Goal: Check status: Check status

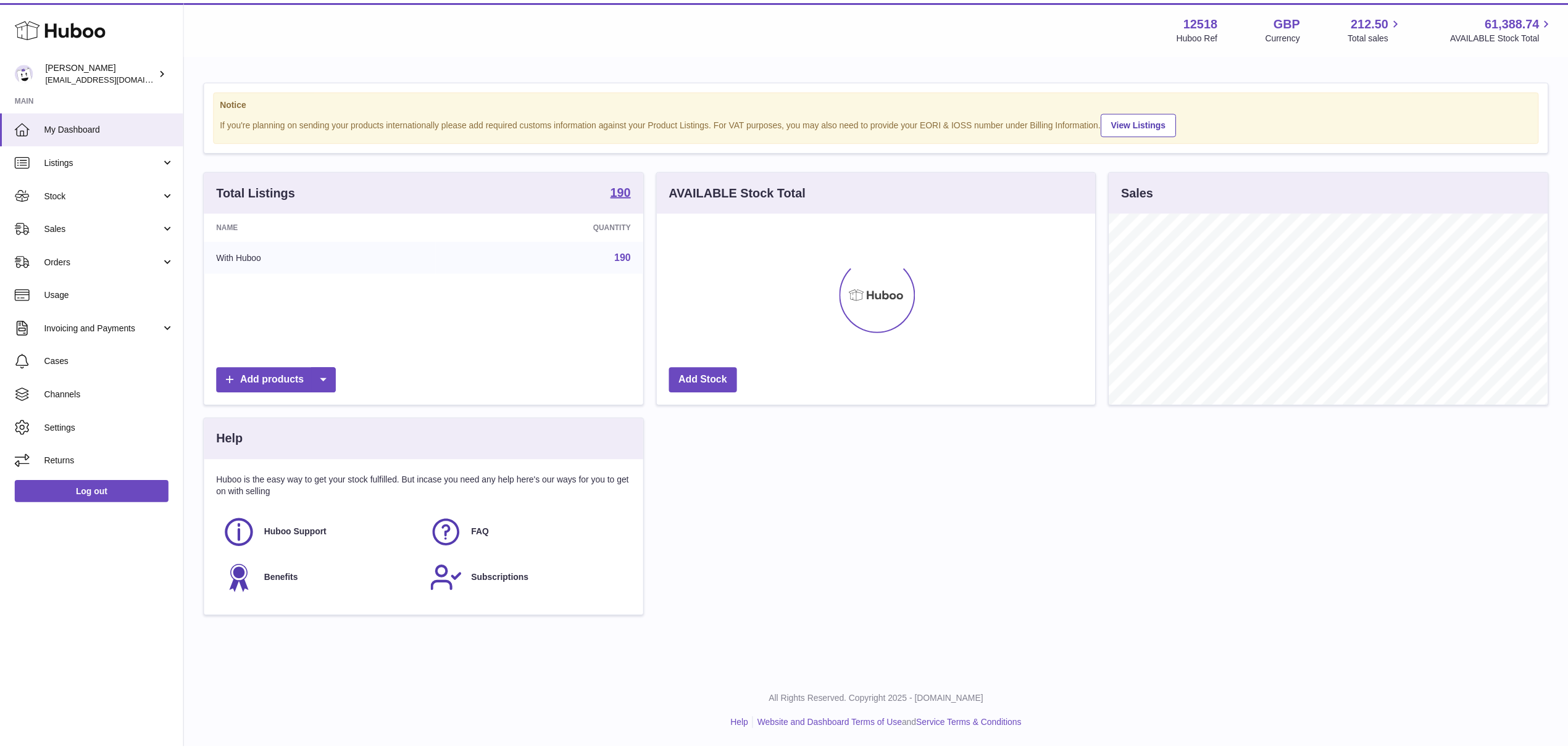
scroll to position [193, 438]
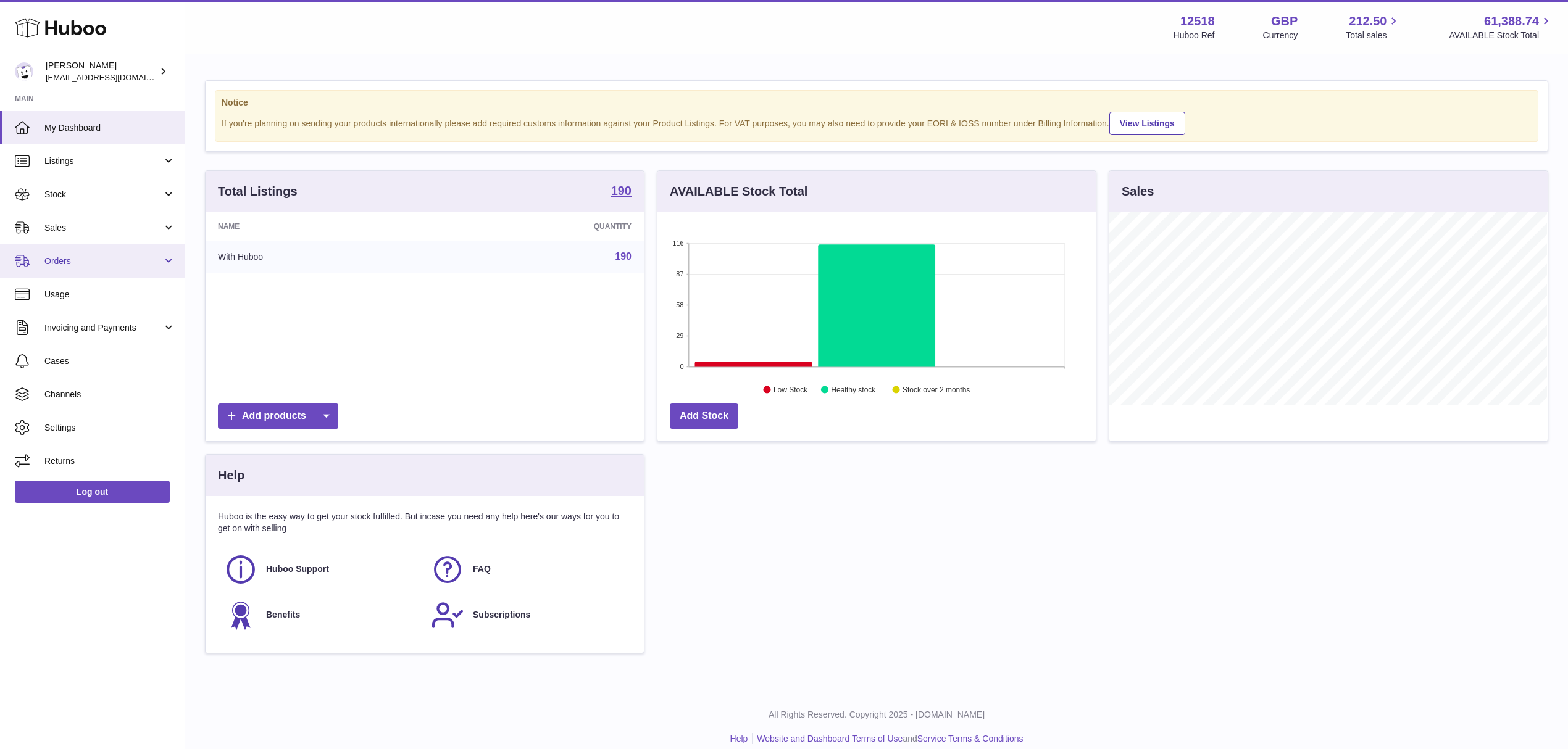
click at [130, 250] on link "Orders" at bounding box center [92, 261] width 185 height 33
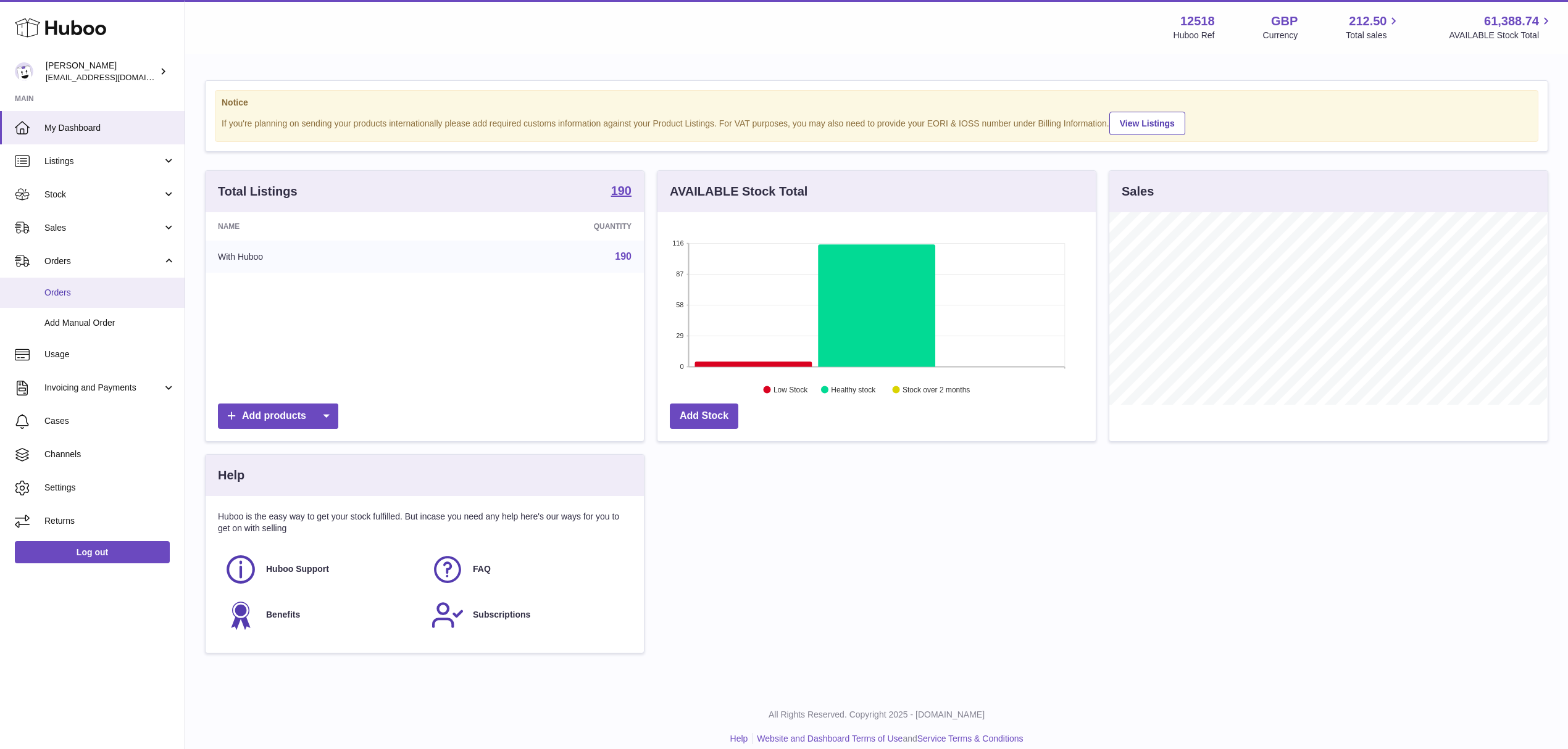
click at [130, 287] on span "Orders" at bounding box center [110, 293] width 131 height 12
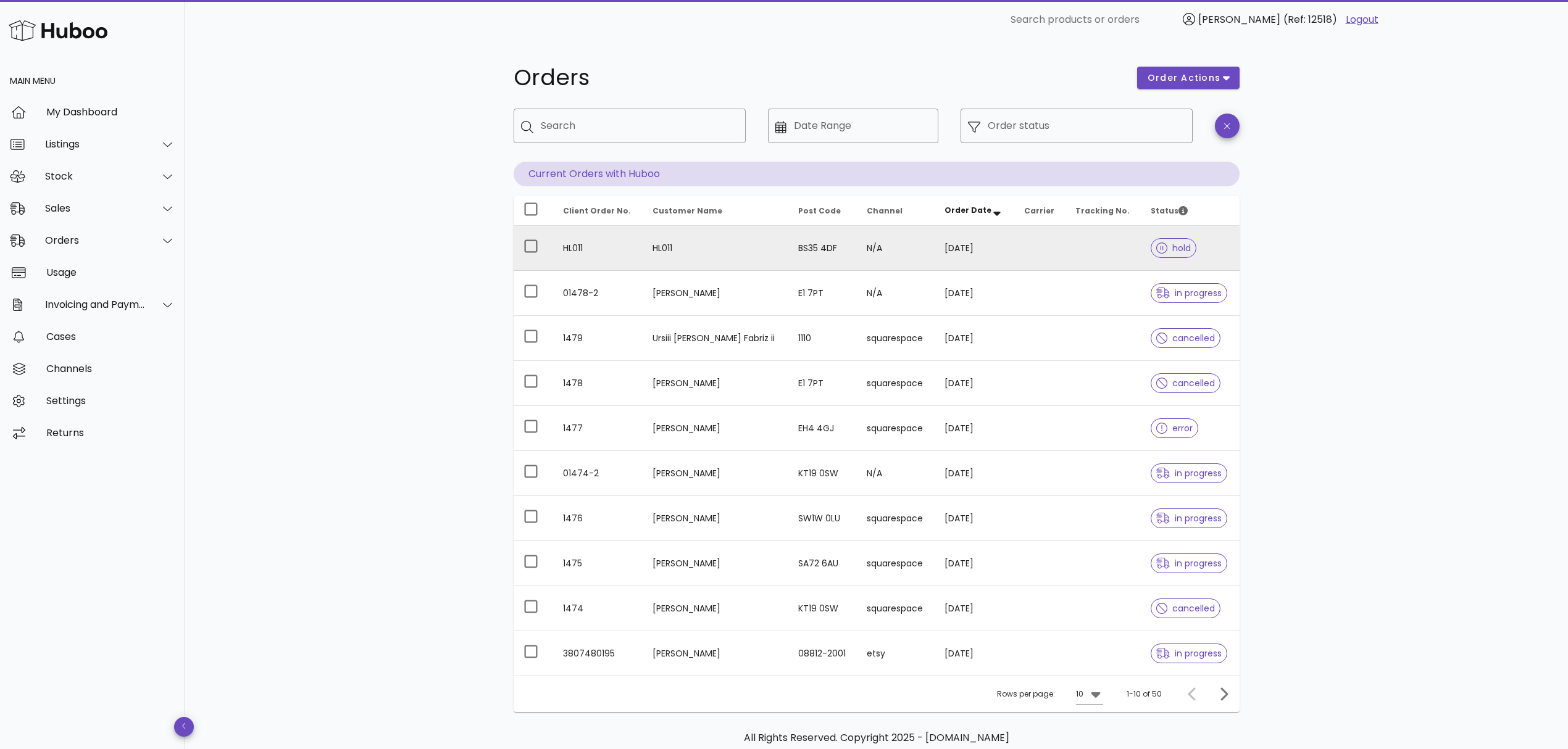
click at [939, 265] on td "[DATE]" at bounding box center [974, 248] width 80 height 45
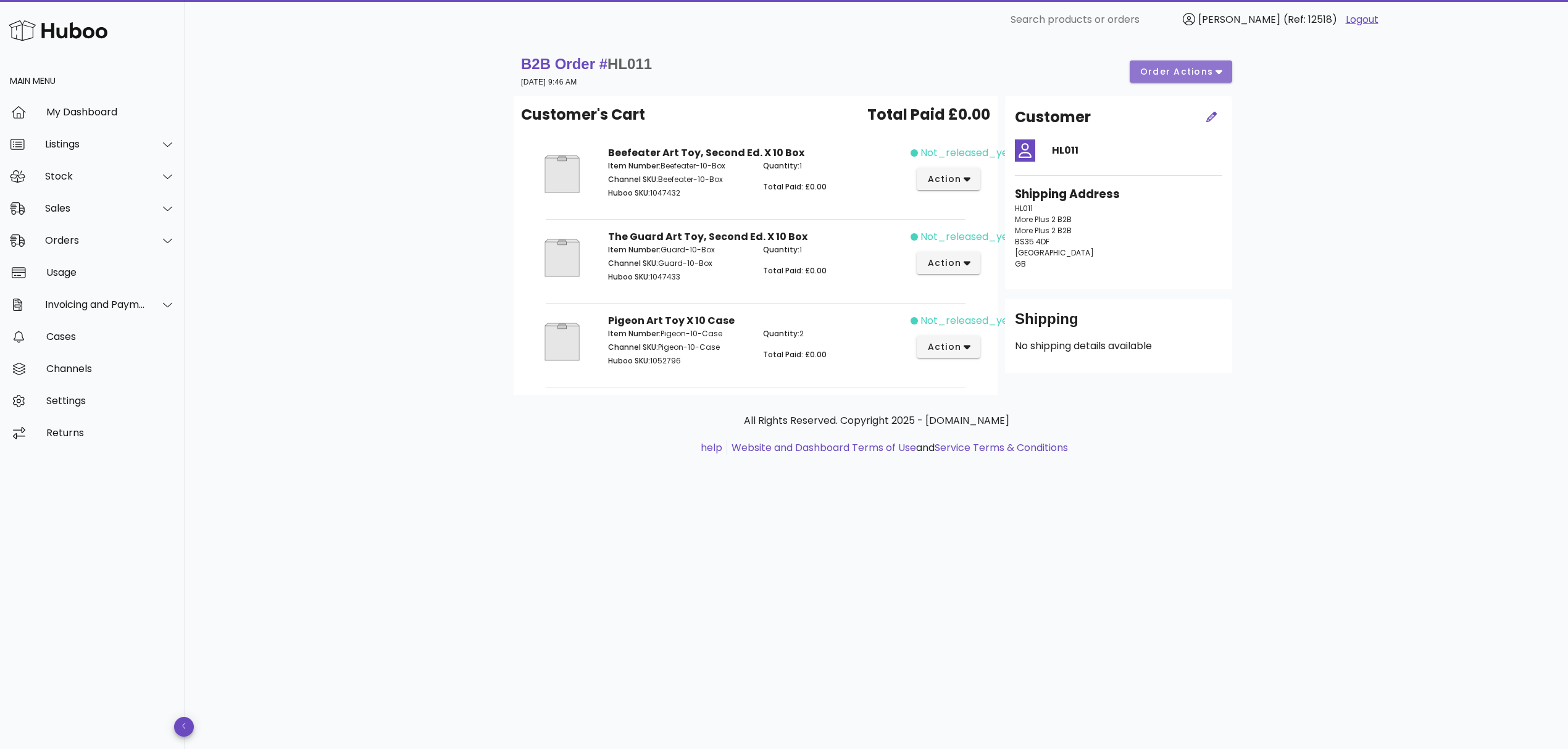
click at [1161, 80] on button "order actions" at bounding box center [1181, 71] width 102 height 22
click at [1178, 84] on div "Release" at bounding box center [1197, 81] width 106 height 32
click at [1349, 376] on div "B2B Order # HL011 23 September 2025 at 9:46 AM order actions Customer's Cart To…" at bounding box center [876, 394] width 1383 height 710
